Goal: Learn about a topic: Learn about a topic

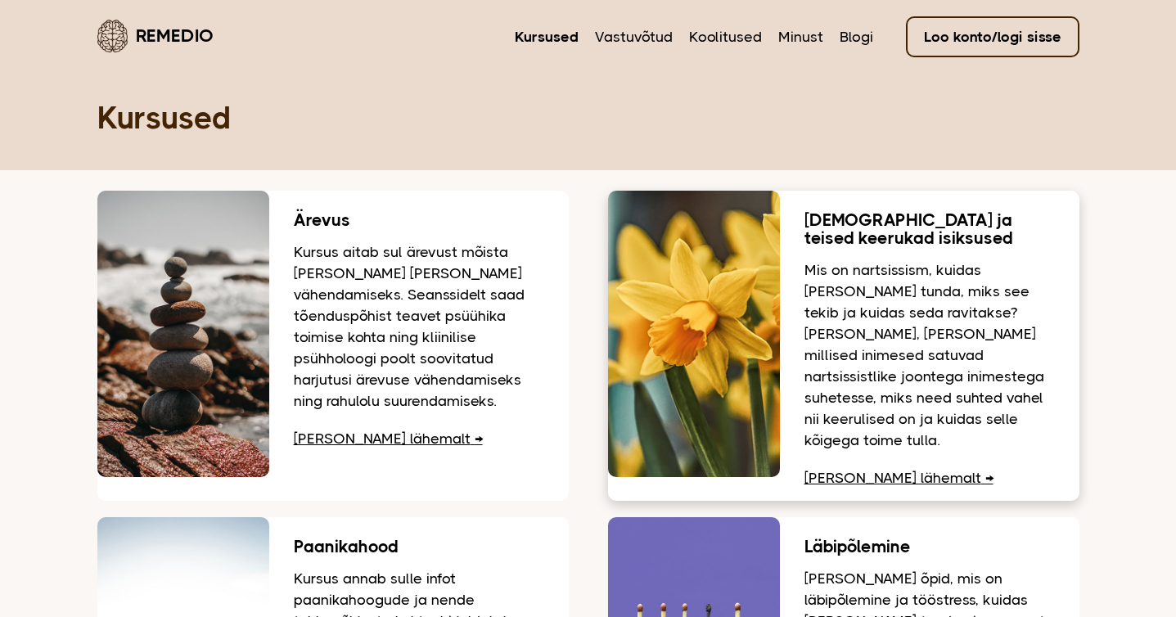
click at [869, 282] on p "Mis on nartsissism, kuidas seda ära tunda, miks see tekib ja kuidas seda ravita…" at bounding box center [930, 355] width 250 height 192
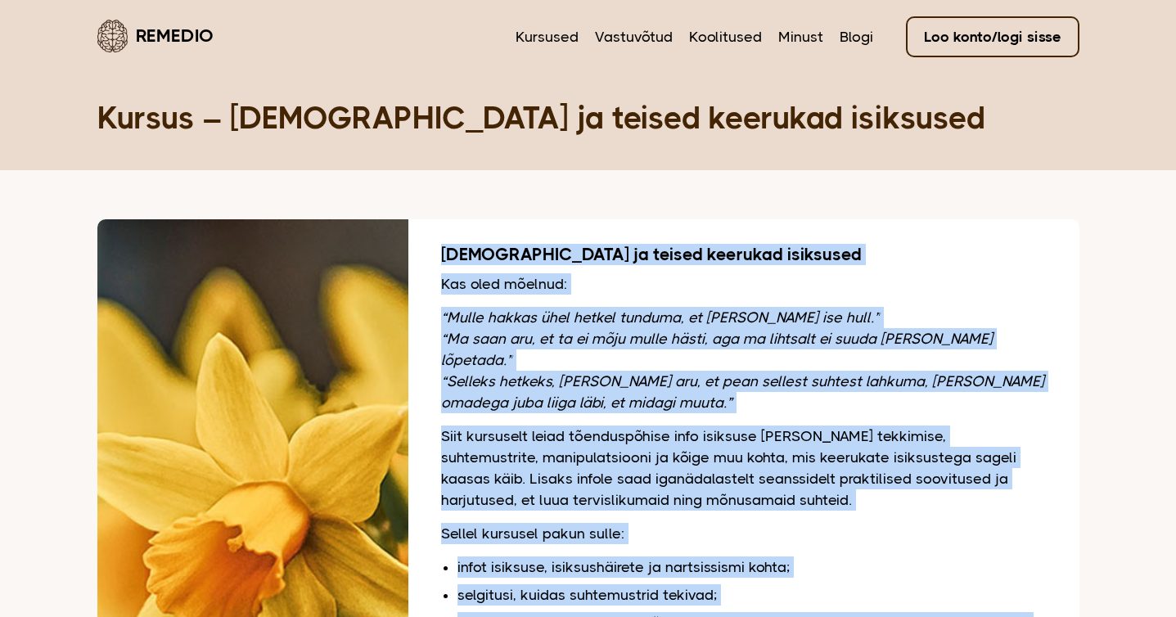
drag, startPoint x: 679, startPoint y: 517, endPoint x: 441, endPoint y: 263, distance: 348.1
click at [441, 263] on div "Nartsissism ja teised keerukad isiksused Kas oled mõelnud: “Mulle hakkas ühel h…" at bounding box center [743, 561] width 671 height 684
copy div "Nartsissism ja teised keerukad isiksused Kas oled mõelnud: “Mulle hakkas ühel h…"
click at [978, 49] on link "Loo konto/logi sisse" at bounding box center [993, 36] width 174 height 41
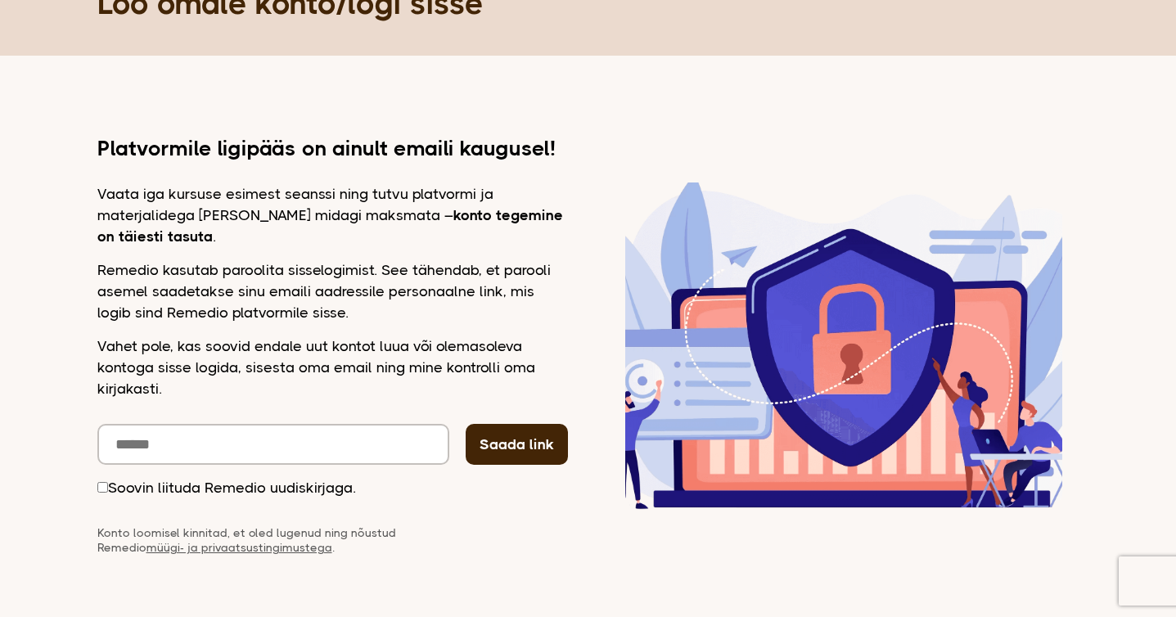
scroll to position [223, 0]
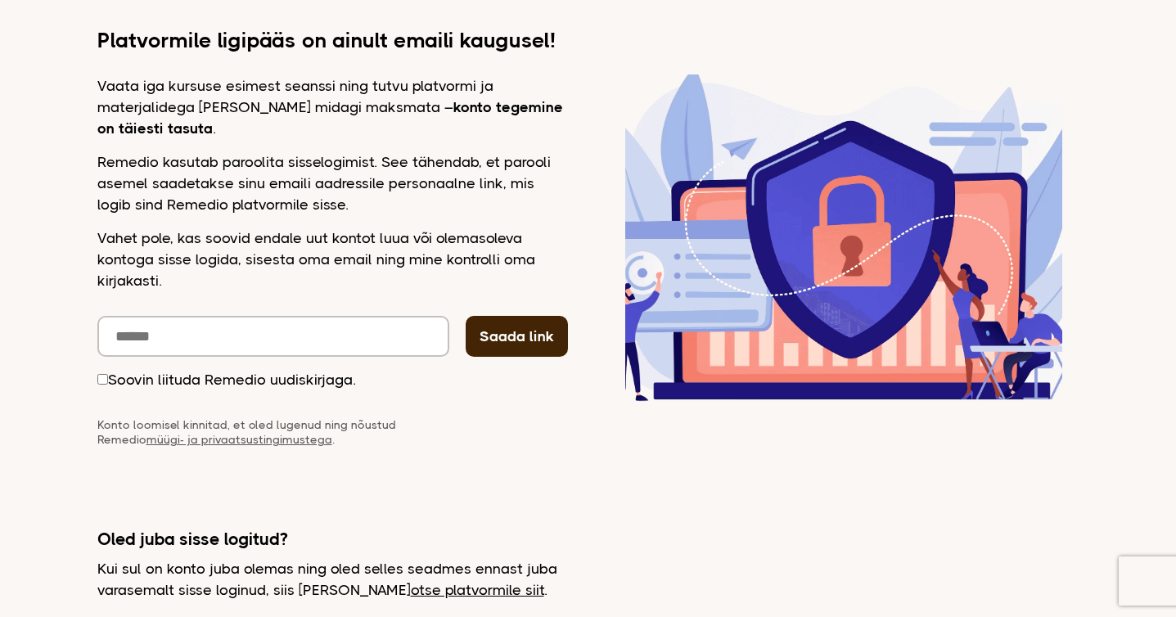
click at [435, 594] on link "otse platvormile siit" at bounding box center [477, 590] width 133 height 16
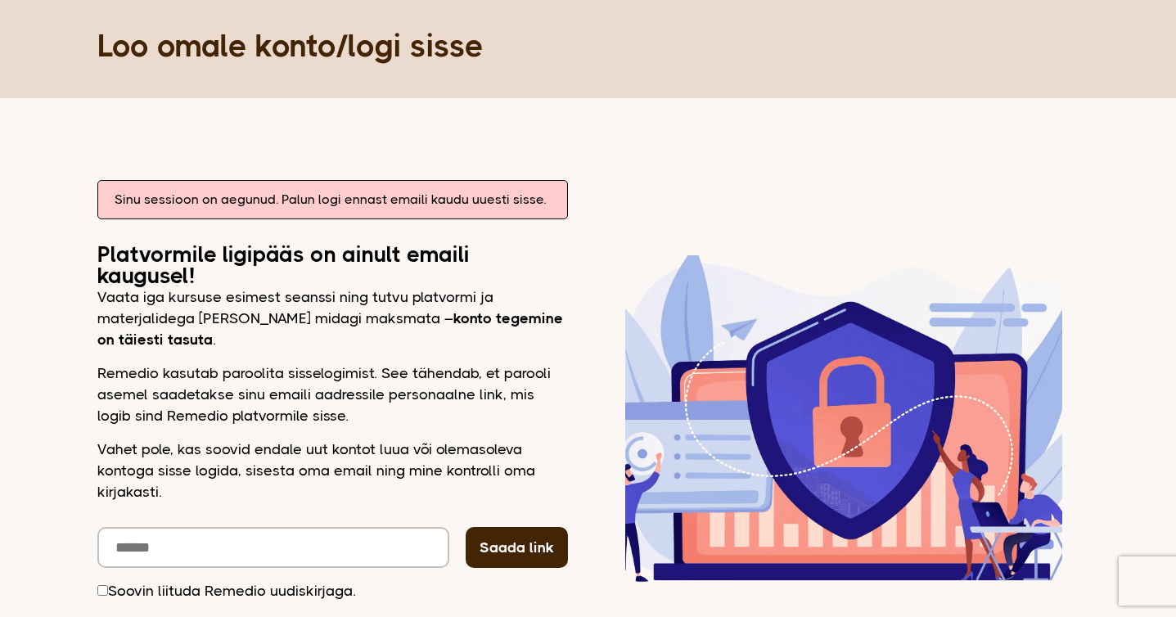
scroll to position [195, 0]
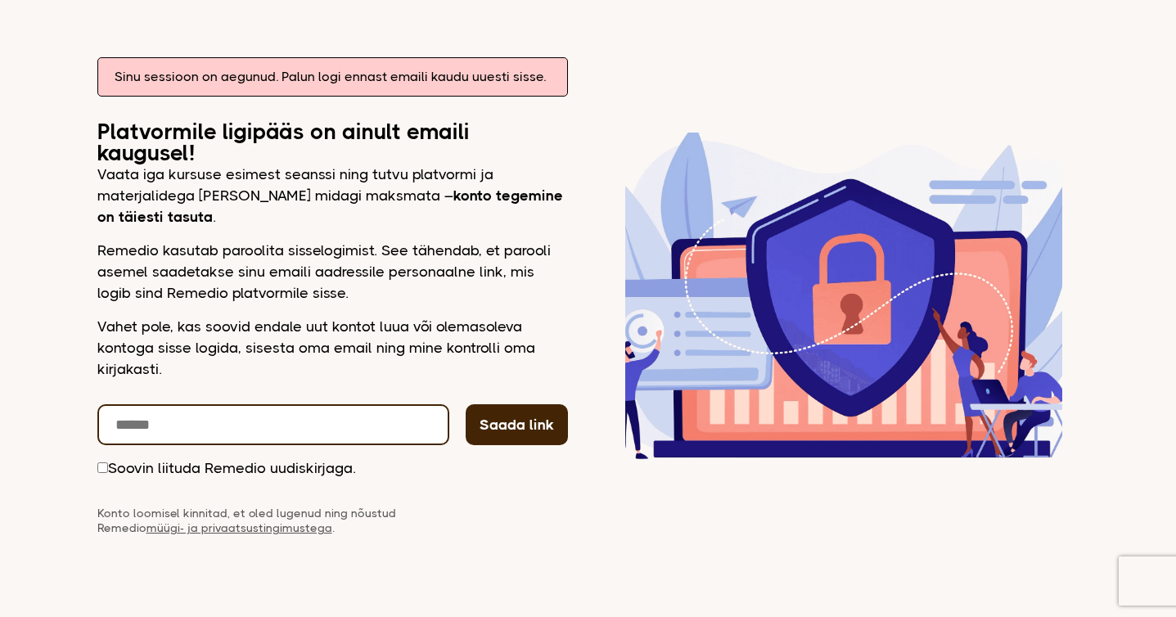
click at [342, 436] on input "email" at bounding box center [273, 424] width 352 height 41
type input "**********"
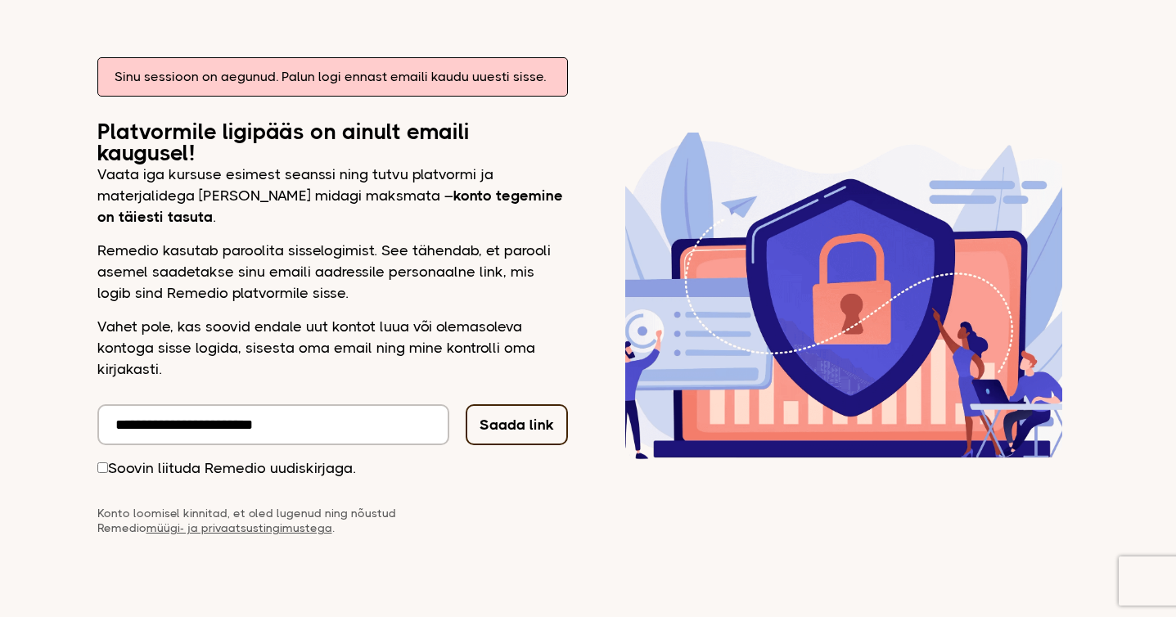
click at [509, 431] on button "Saada link" at bounding box center [517, 424] width 102 height 41
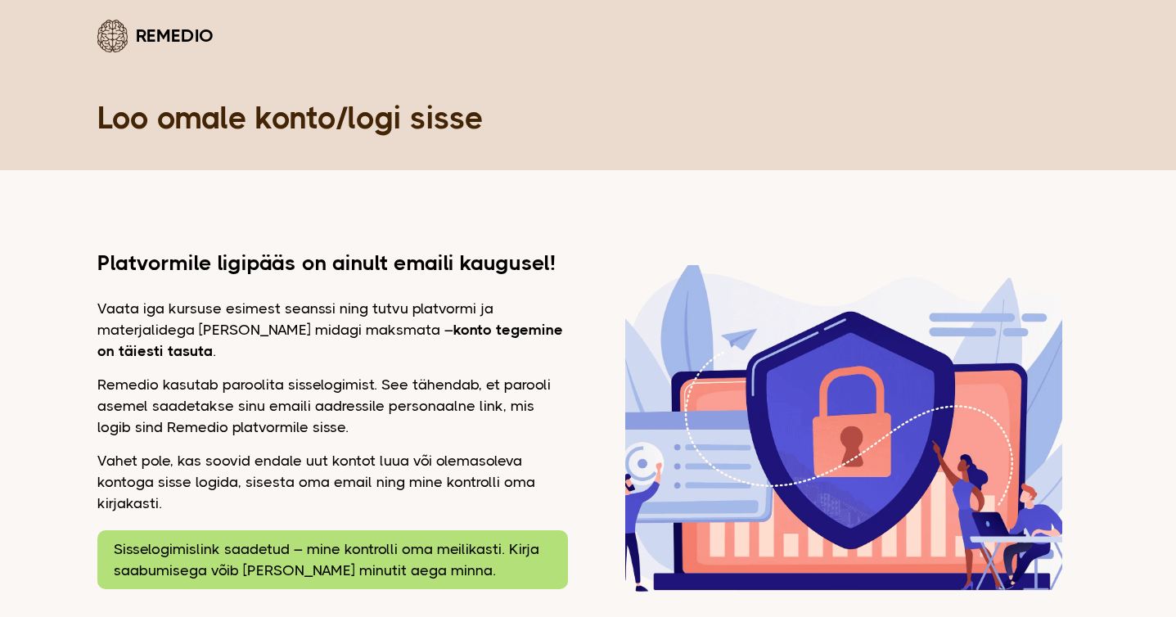
click at [147, 42] on link "Remedio" at bounding box center [155, 35] width 116 height 38
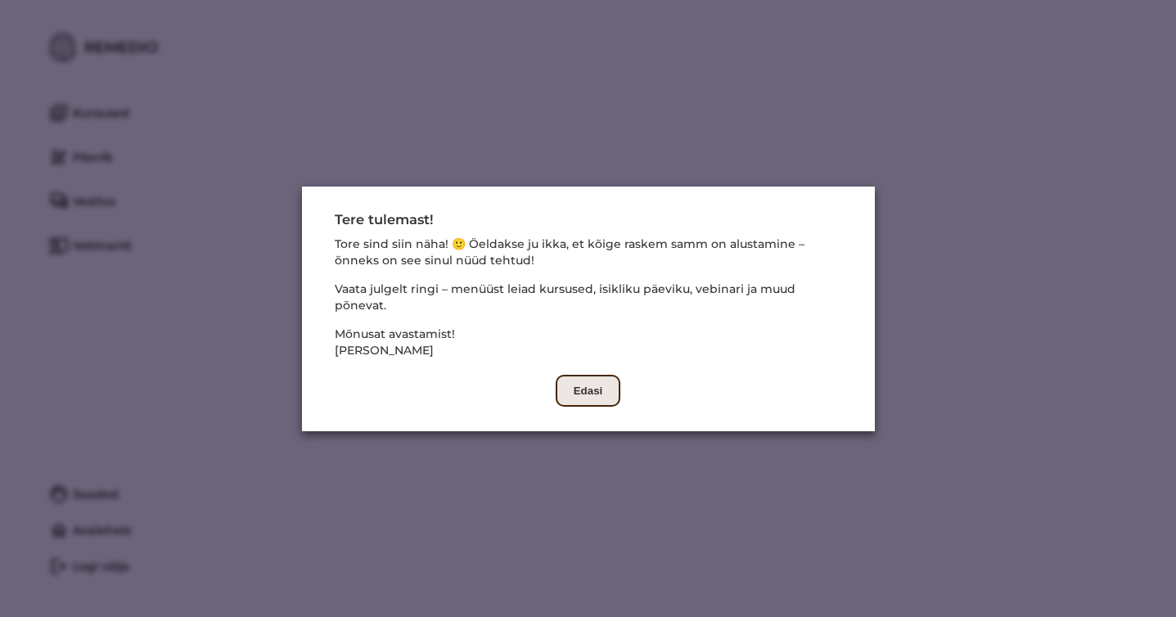
click at [594, 386] on button "Edasi" at bounding box center [588, 391] width 65 height 32
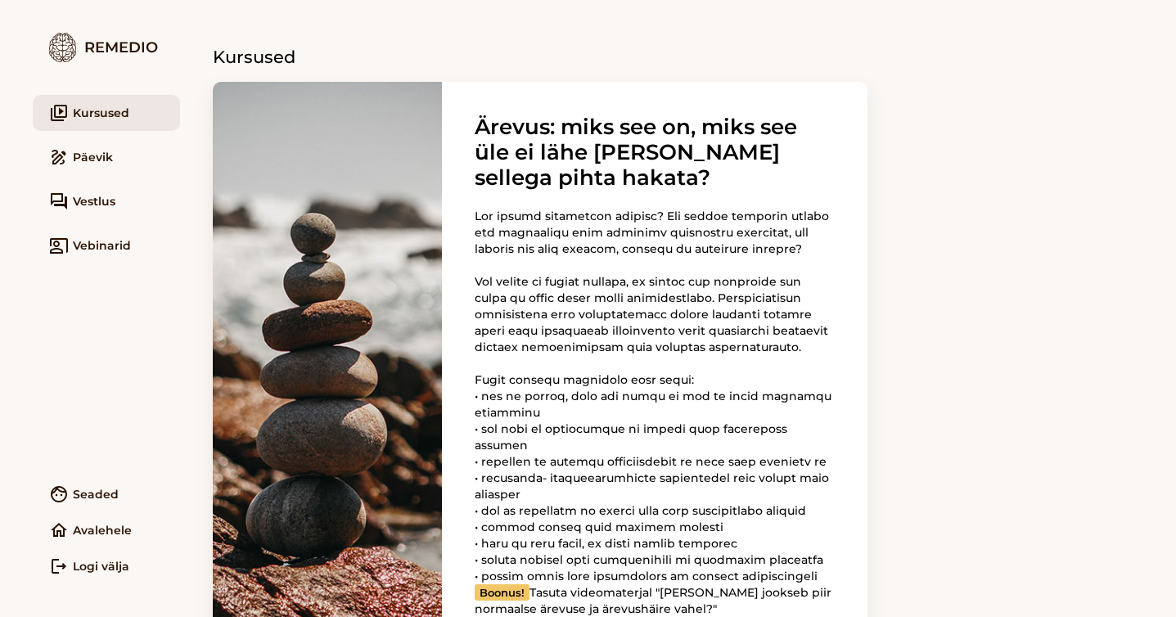
click at [138, 127] on link "video_library Kursused" at bounding box center [106, 113] width 147 height 36
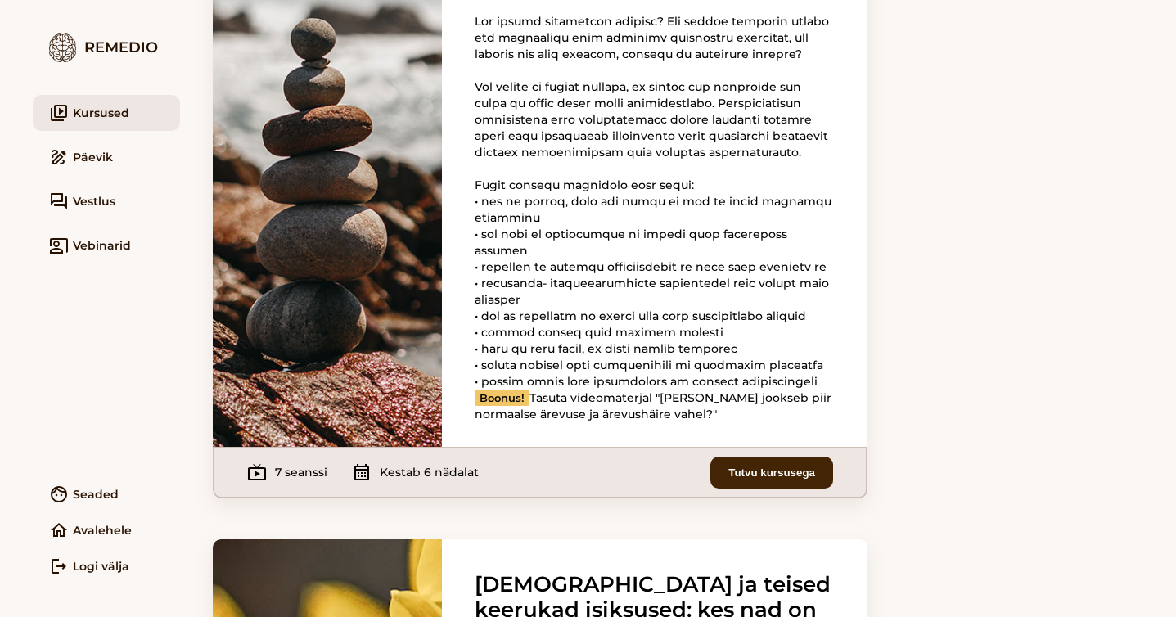
scroll to position [196, 0]
click at [781, 488] on button "Tutvu kursusega" at bounding box center [772, 472] width 123 height 32
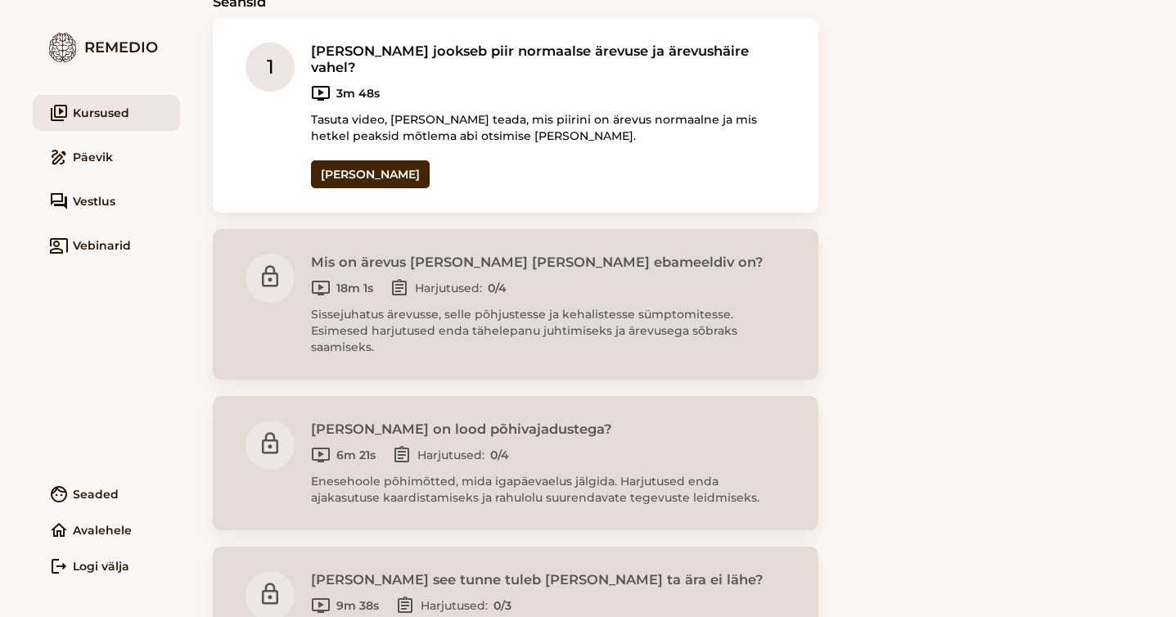
scroll to position [399, 0]
click at [368, 160] on link "Ava seanss" at bounding box center [370, 174] width 119 height 28
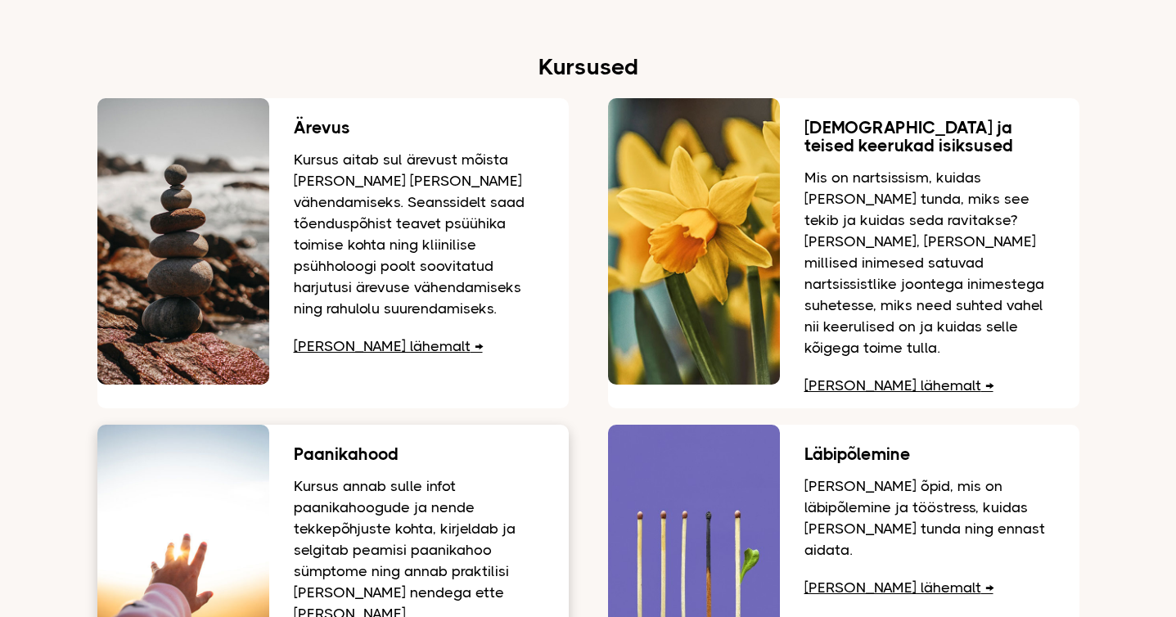
scroll to position [1961, 0]
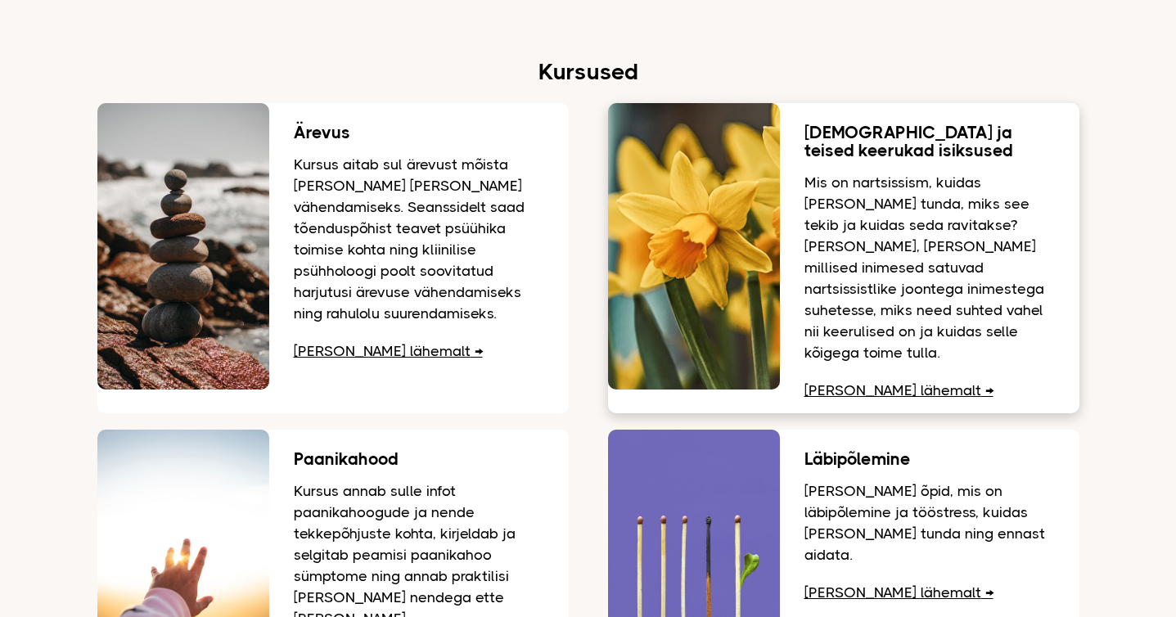
click at [932, 216] on p "Mis on nartsissism, kuidas seda ära tunda, miks see tekib ja kuidas seda ravita…" at bounding box center [930, 268] width 250 height 192
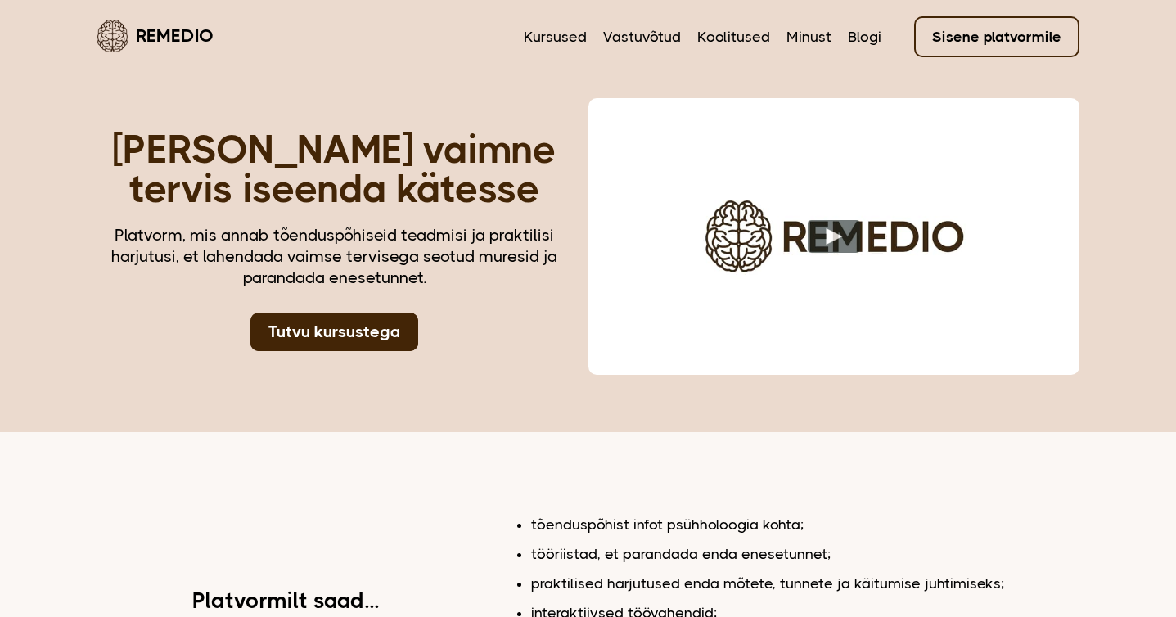
click at [860, 32] on link "Blogi" at bounding box center [865, 36] width 34 height 21
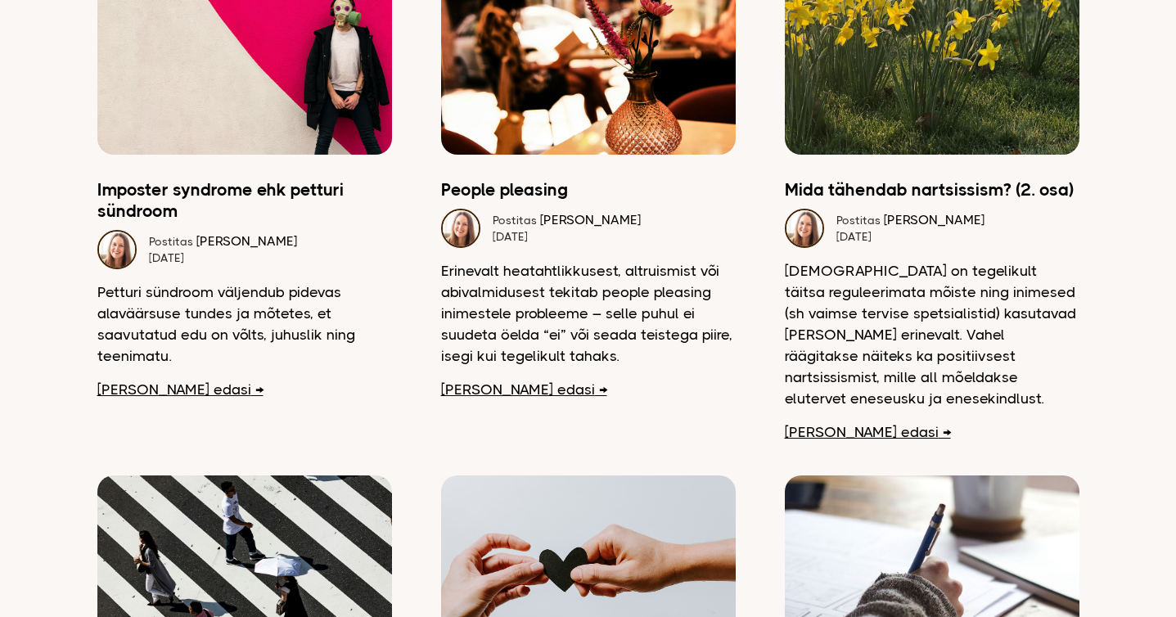
scroll to position [1355, 0]
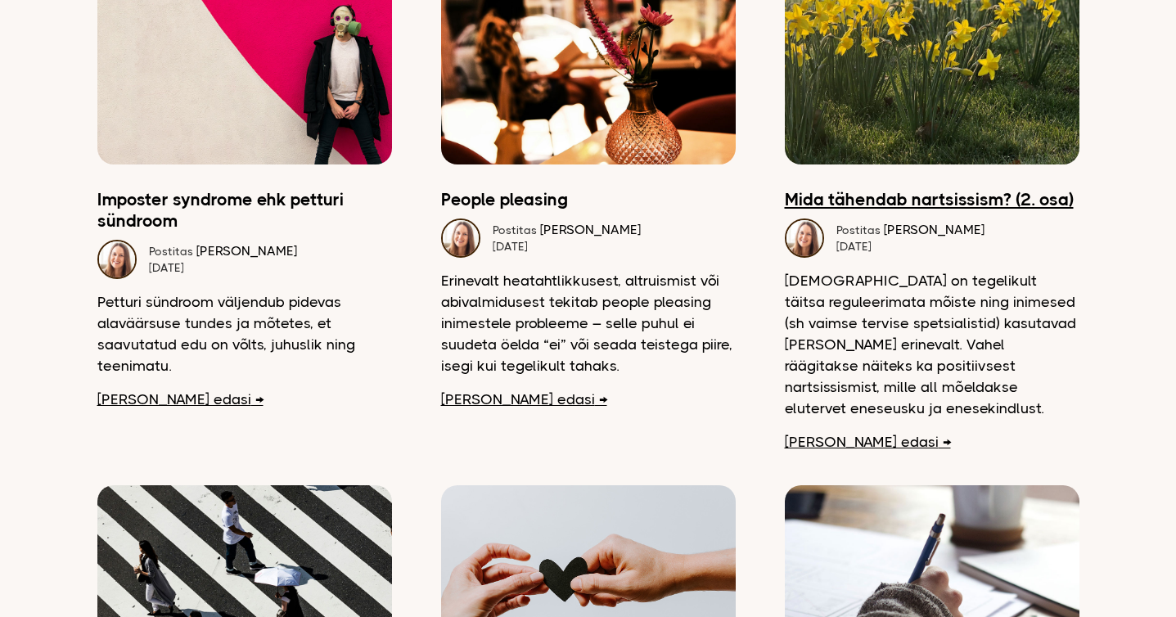
click at [986, 189] on link "Mida tähendab nartsissism? (2. osa)" at bounding box center [932, 199] width 295 height 21
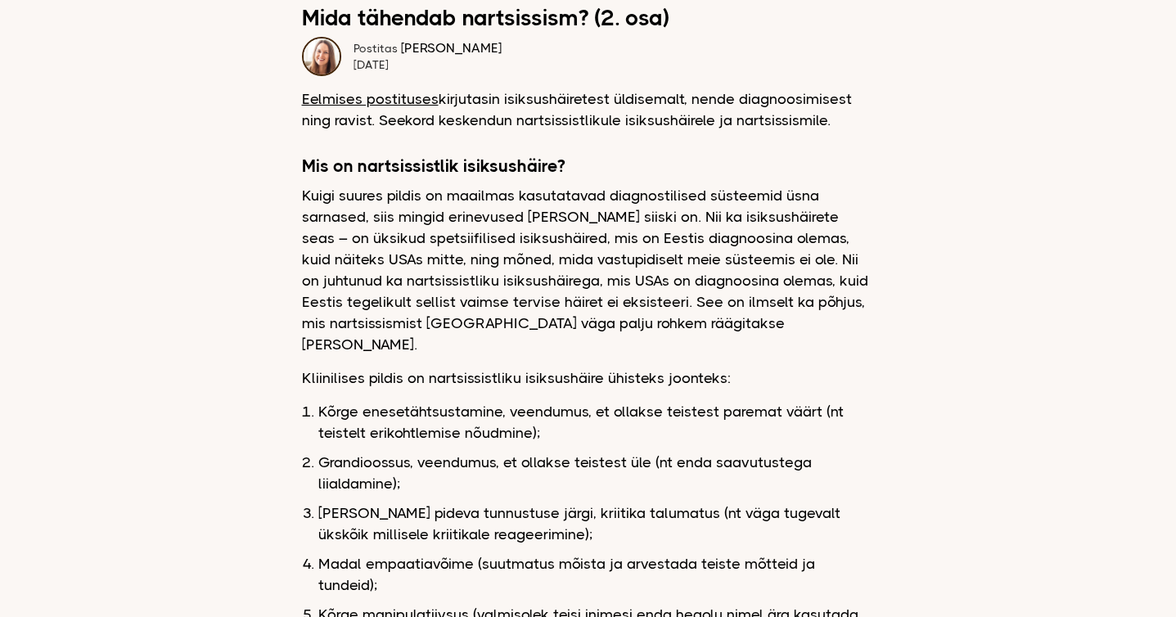
scroll to position [600, 0]
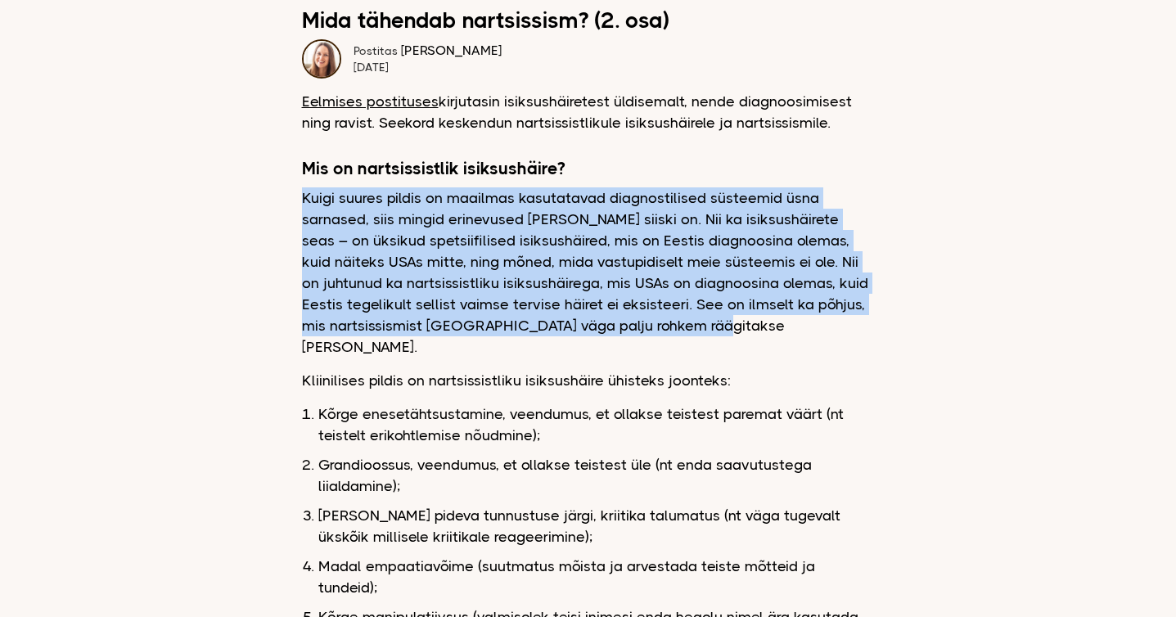
drag, startPoint x: 648, startPoint y: 323, endPoint x: 281, endPoint y: 201, distance: 386.7
click at [281, 201] on main "Remedio Kursused Vastuvõtud Koolitused Minust Blogi Sisene platvormile Blogi Mi…" at bounding box center [588, 620] width 1176 height 2441
copy p "Kuigi suures pildis on maailmas kasutatavad diagnostilised süsteemid üsna sarna…"
click at [351, 330] on p "Kuigi suures pildis on maailmas kasutatavad diagnostilised süsteemid üsna sarna…" at bounding box center [588, 272] width 573 height 170
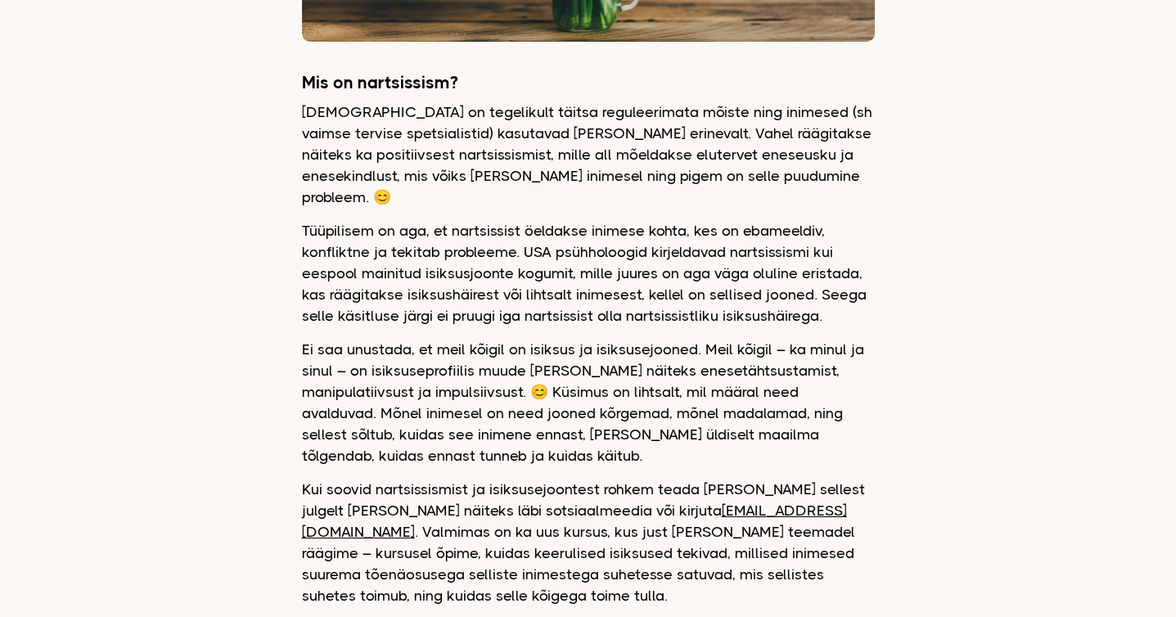
scroll to position [1645, 0]
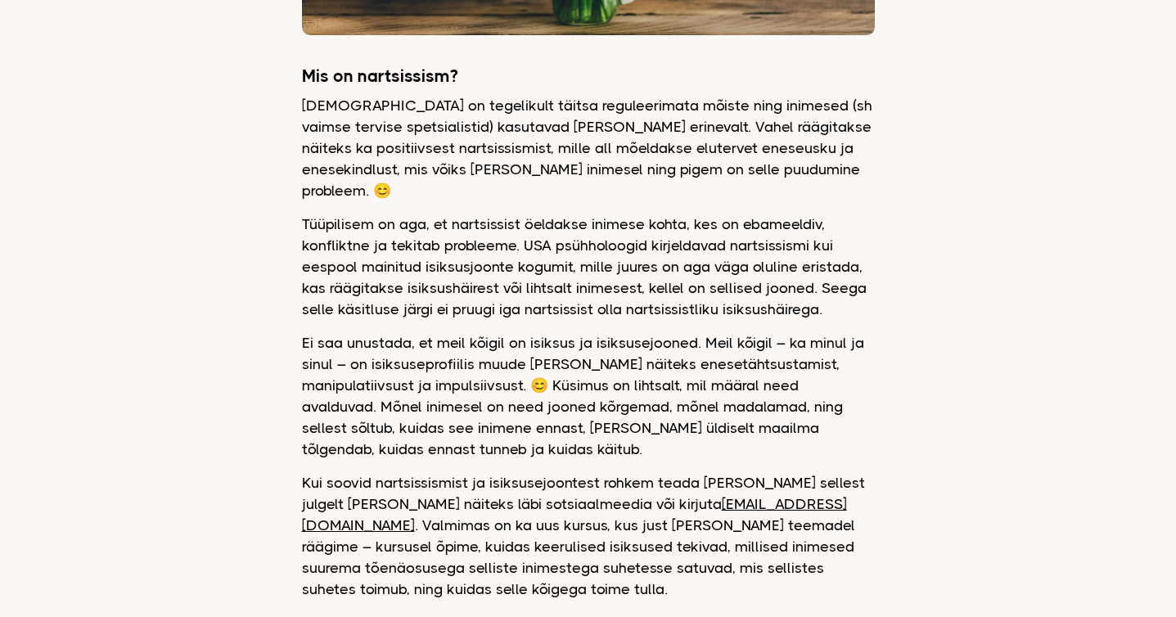
click at [453, 362] on p "Ei saa unustada, et meil kõigil on isiksus ja isiksusejooned. Meil kõigil – ka …" at bounding box center [588, 396] width 573 height 128
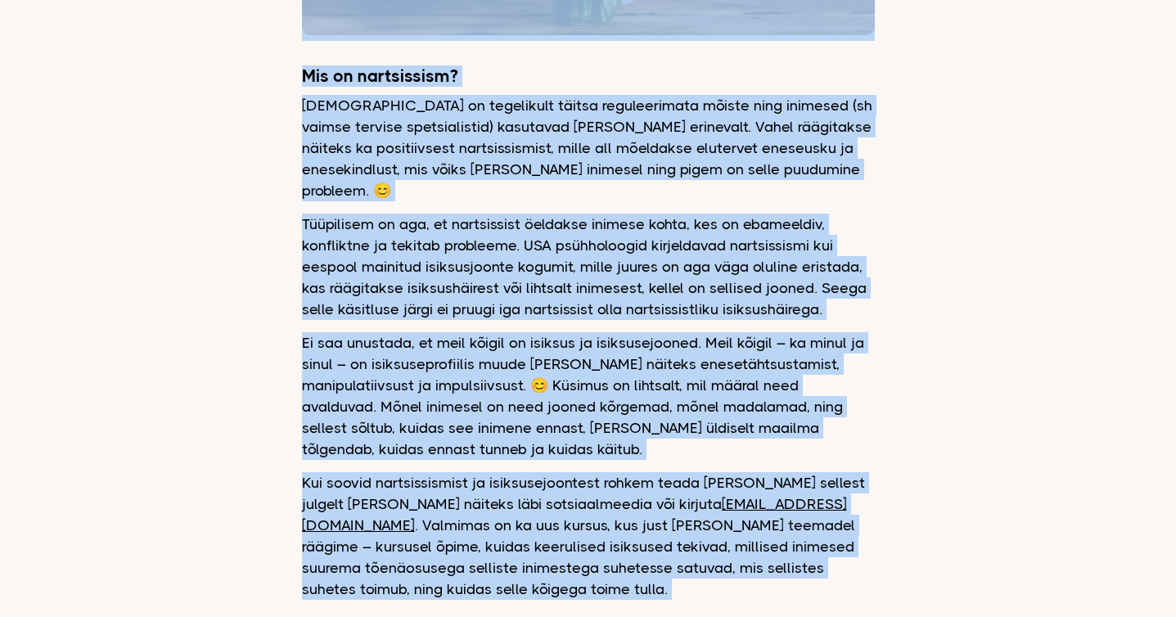
copy div "Remedio Kursused Vastuvõtud Koolitused Minust Blogi Sisene platvormile Blogi Mi…"
click at [381, 95] on p "Nartsissism on tegelikult täitsa reguleerimata mõiste ning inimesed (sh vaimse …" at bounding box center [588, 148] width 573 height 106
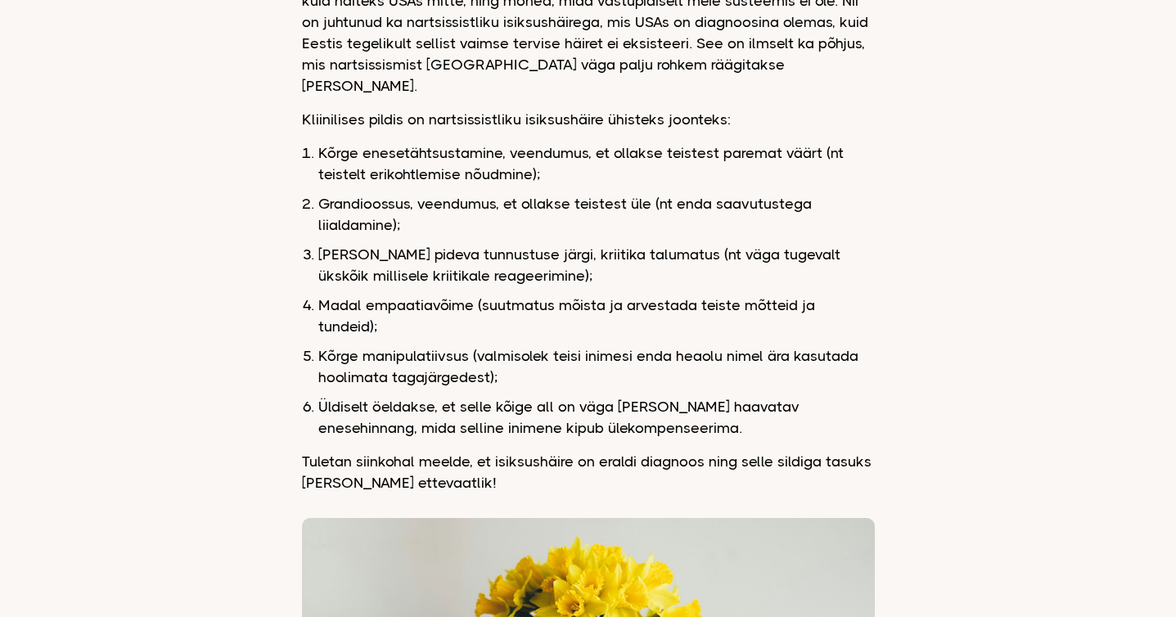
scroll to position [0, 0]
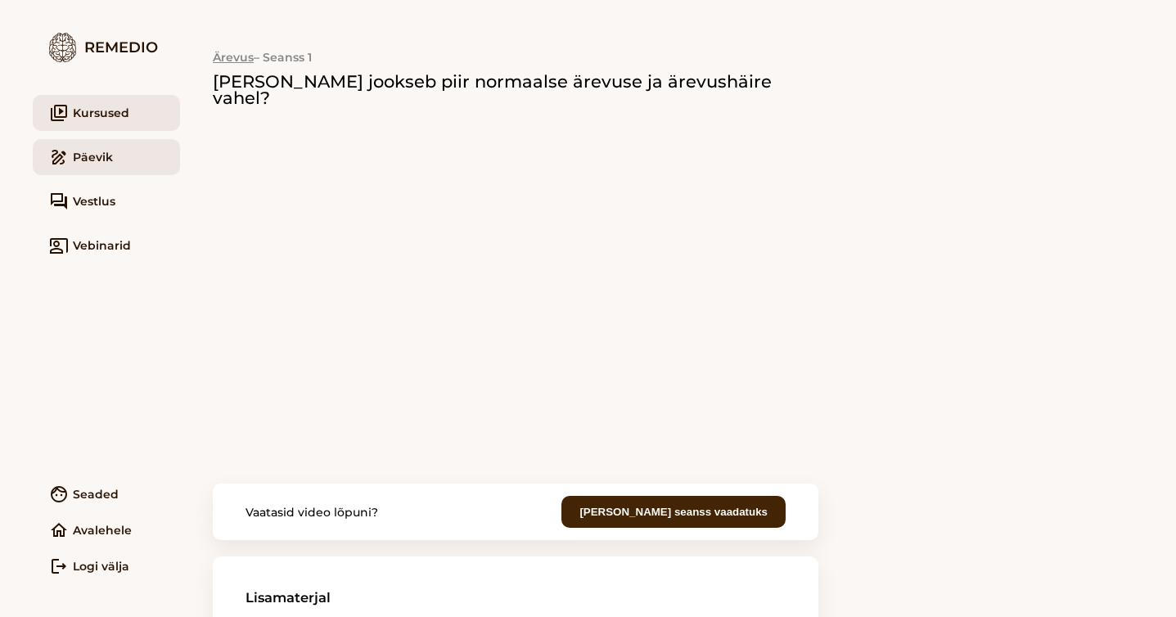
click at [143, 166] on link "draw Päevik" at bounding box center [106, 157] width 147 height 36
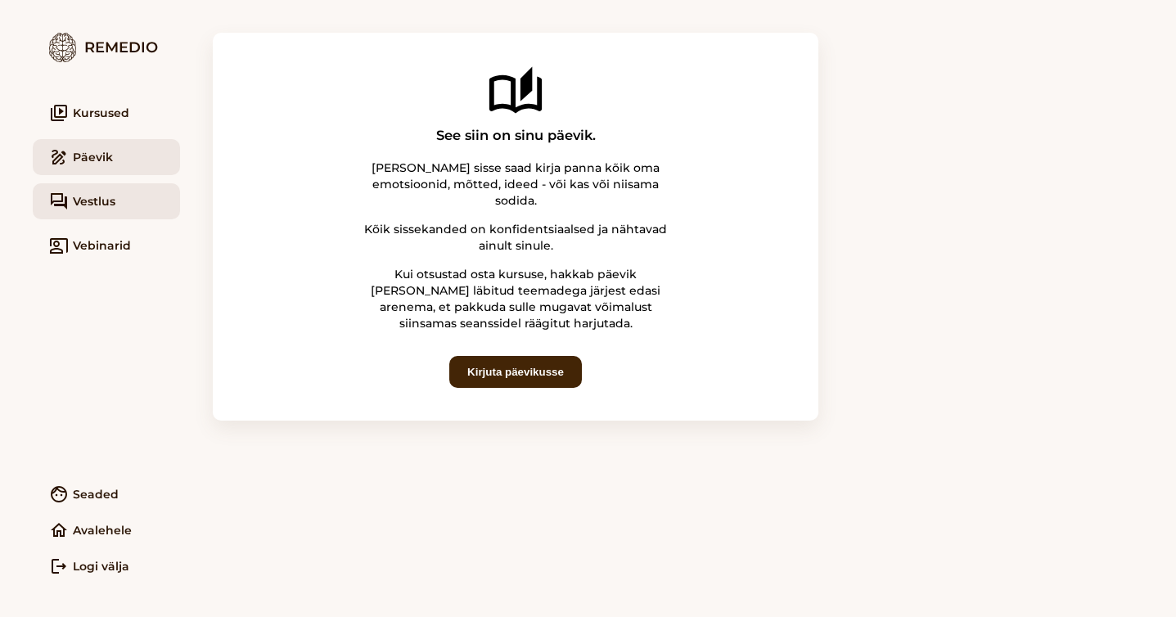
click at [129, 201] on link "forum Vestlus" at bounding box center [106, 201] width 147 height 36
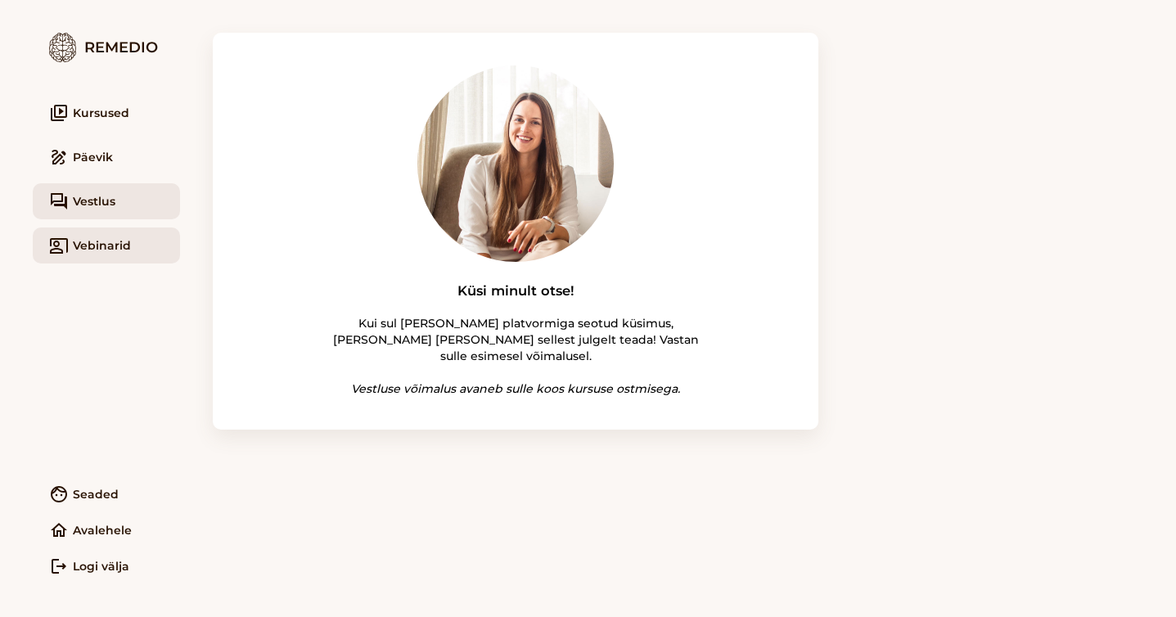
click at [109, 245] on link "co_present Vebinarid" at bounding box center [106, 246] width 147 height 36
